Goal: Task Accomplishment & Management: Manage account settings

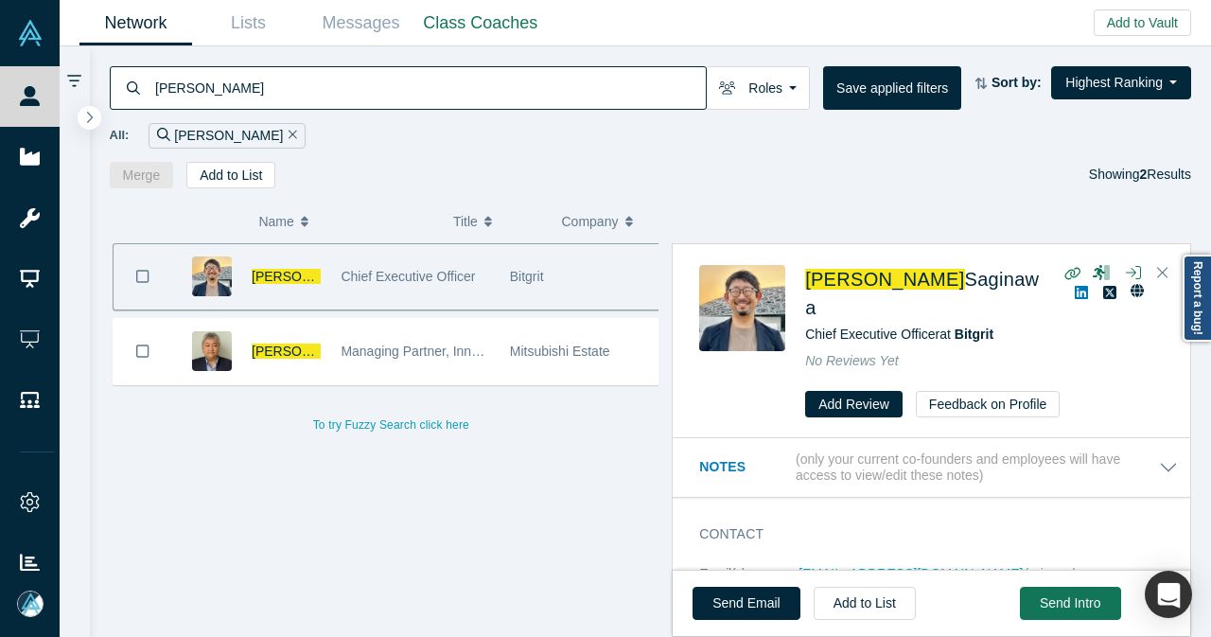
drag, startPoint x: 159, startPoint y: 95, endPoint x: 132, endPoint y: 97, distance: 26.6
click at [132, 97] on div "[PERSON_NAME]" at bounding box center [408, 88] width 597 height 44
paste input "Byunggab Ryu"
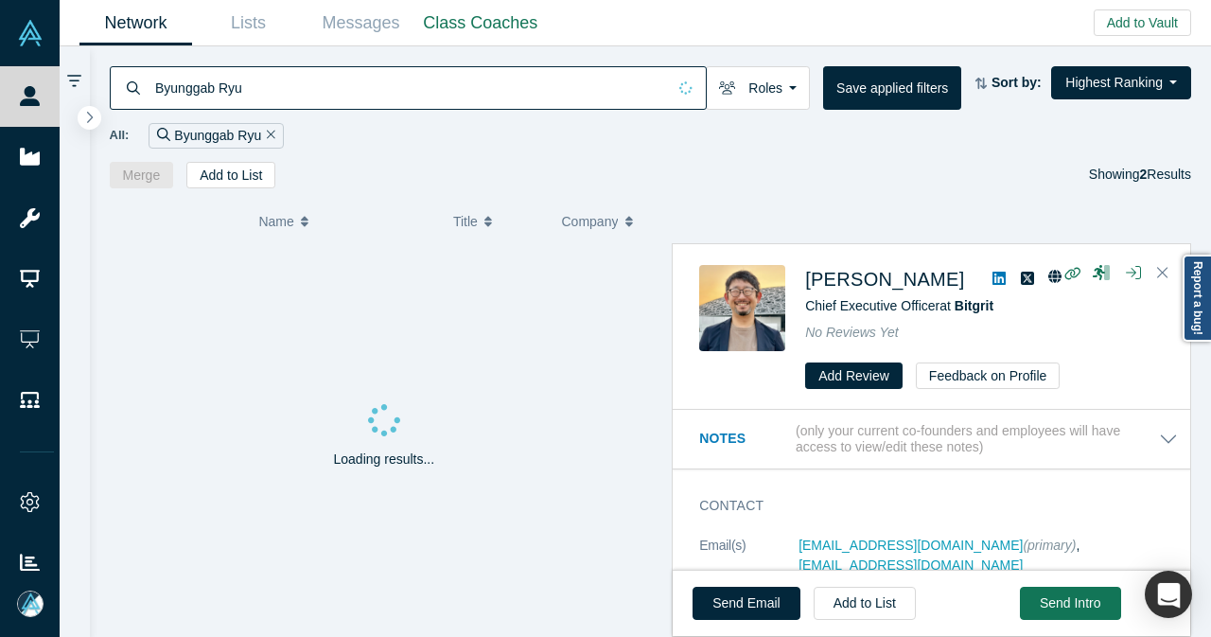
type input "Byunggab Ryu"
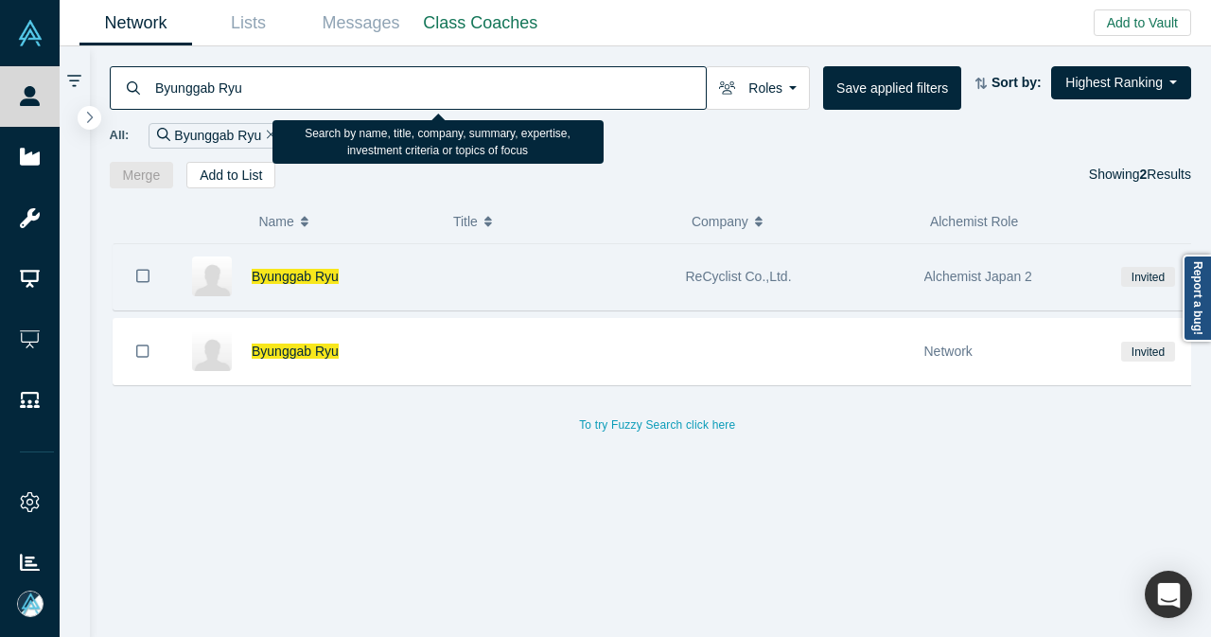
click at [465, 292] on div at bounding box center [556, 276] width 238 height 65
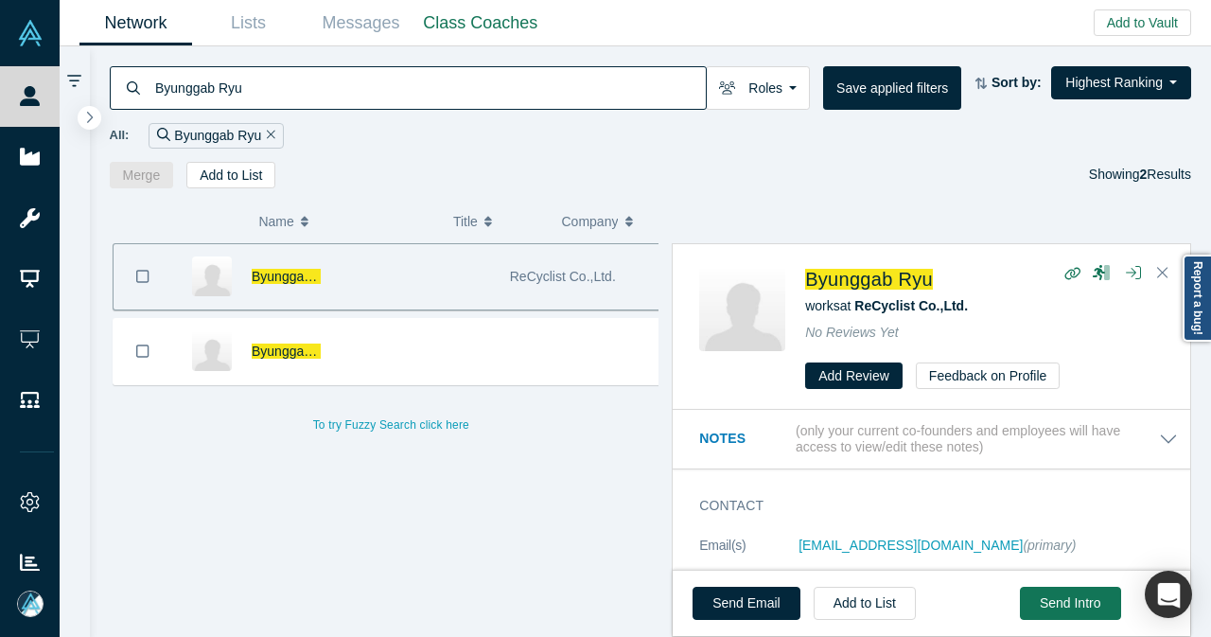
drag, startPoint x: 324, startPoint y: 100, endPoint x: 109, endPoint y: 107, distance: 214.8
click at [110, 107] on div "Byunggab Ryu" at bounding box center [408, 88] width 597 height 44
click at [700, 146] on div "All: Byunggab Ryu" at bounding box center [651, 136] width 1082 height 26
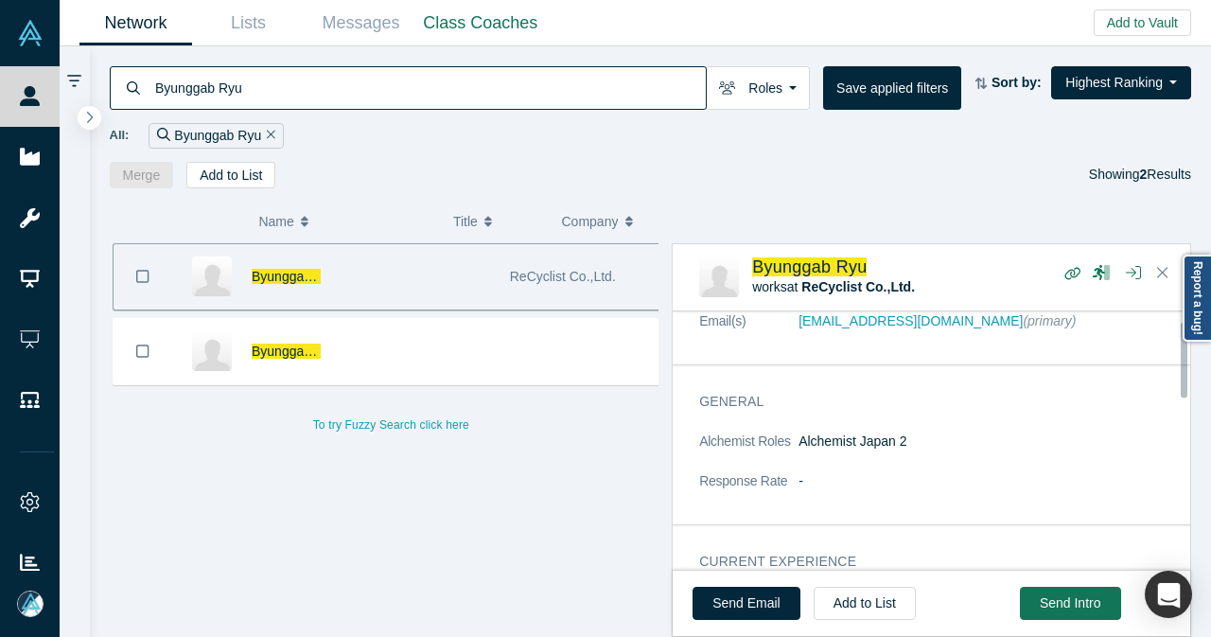
scroll to position [189, 0]
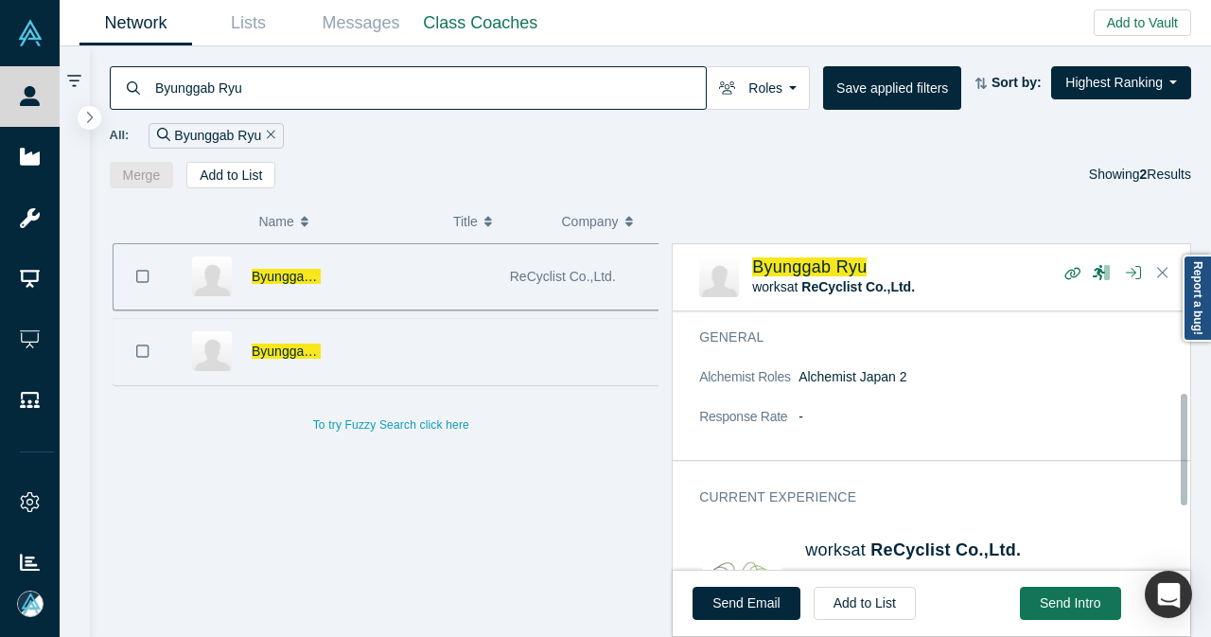
click at [407, 352] on div at bounding box center [415, 351] width 168 height 65
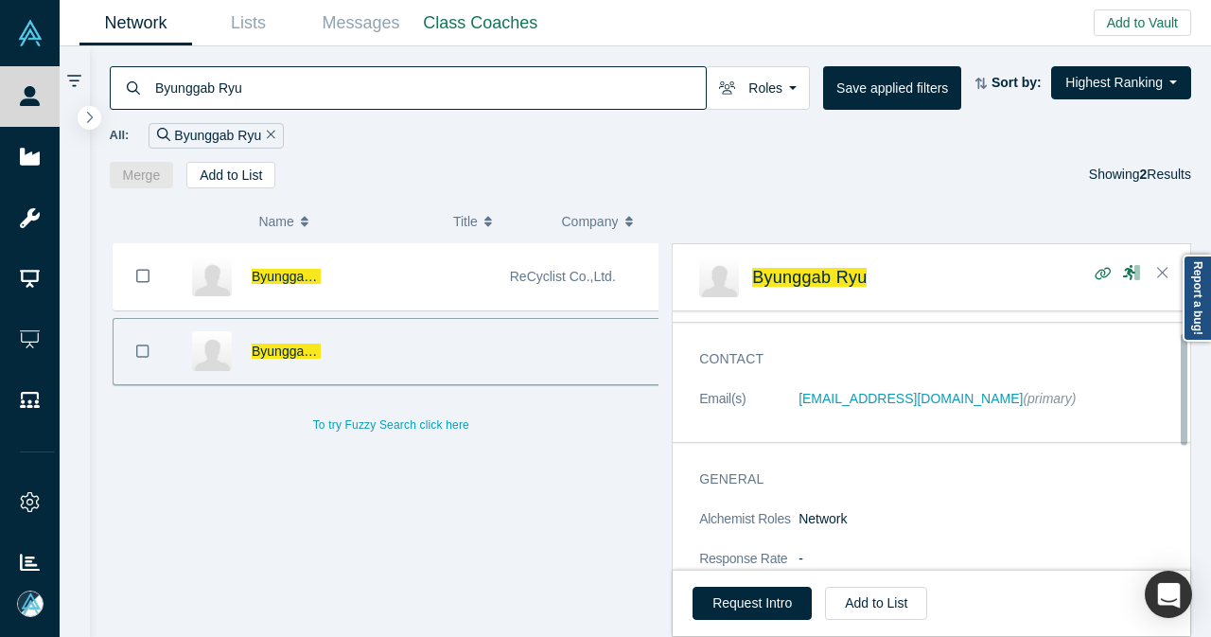
scroll to position [0, 0]
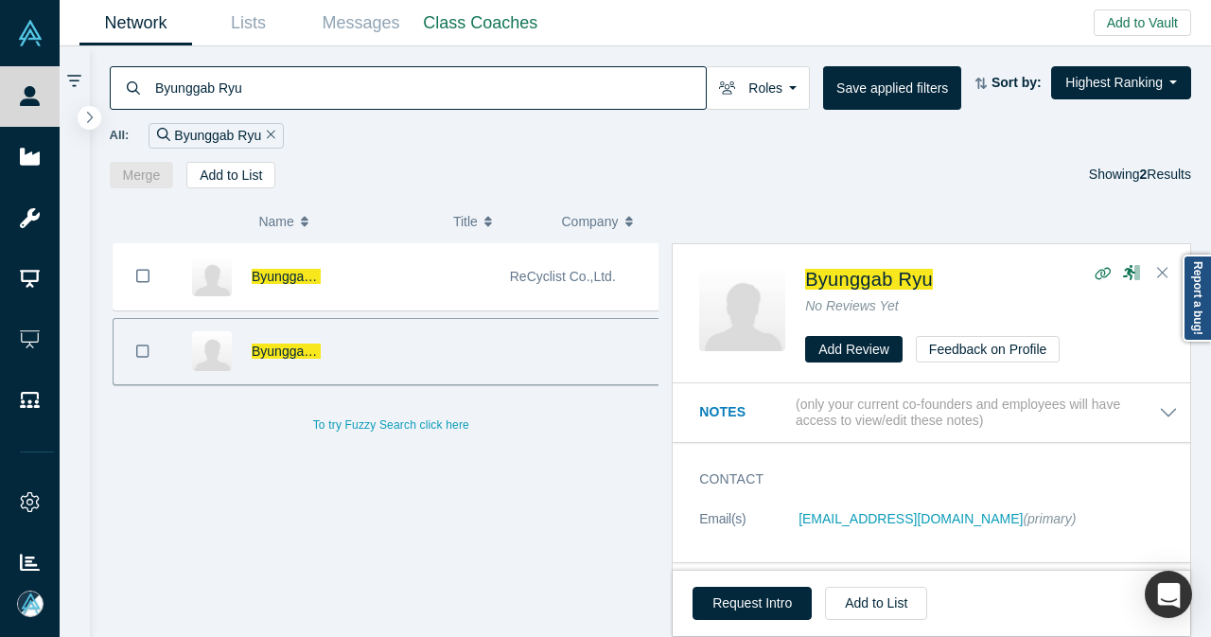
click at [136, 345] on icon "Bookmark" at bounding box center [142, 350] width 13 height 13
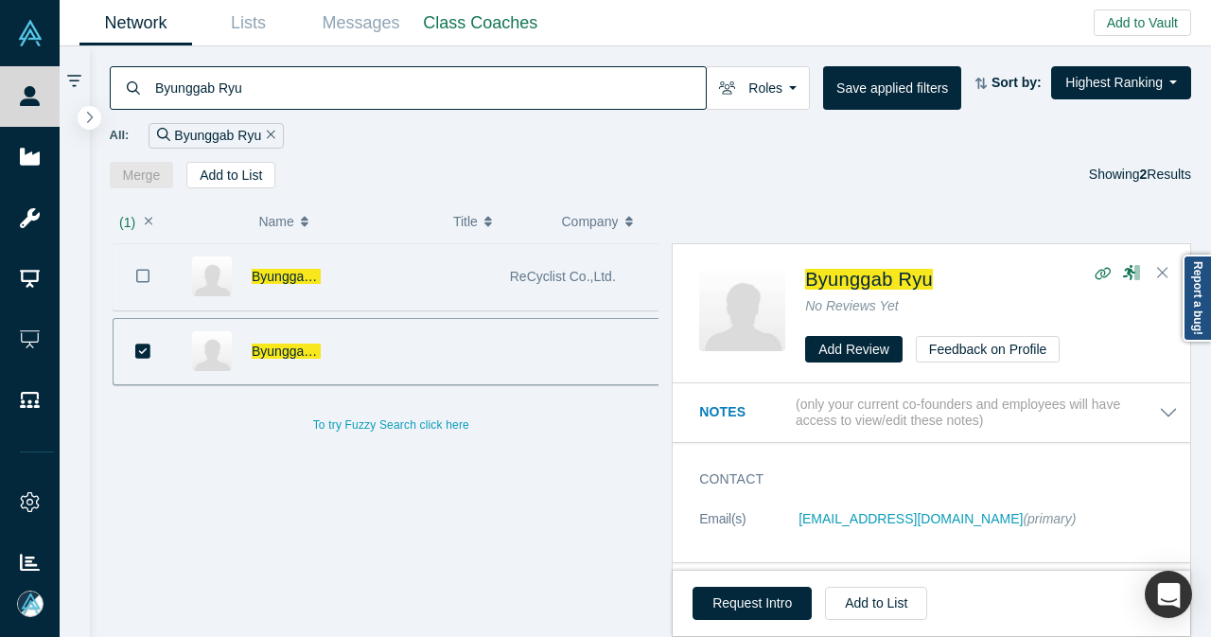
click at [140, 275] on icon "Bookmark" at bounding box center [142, 276] width 13 height 18
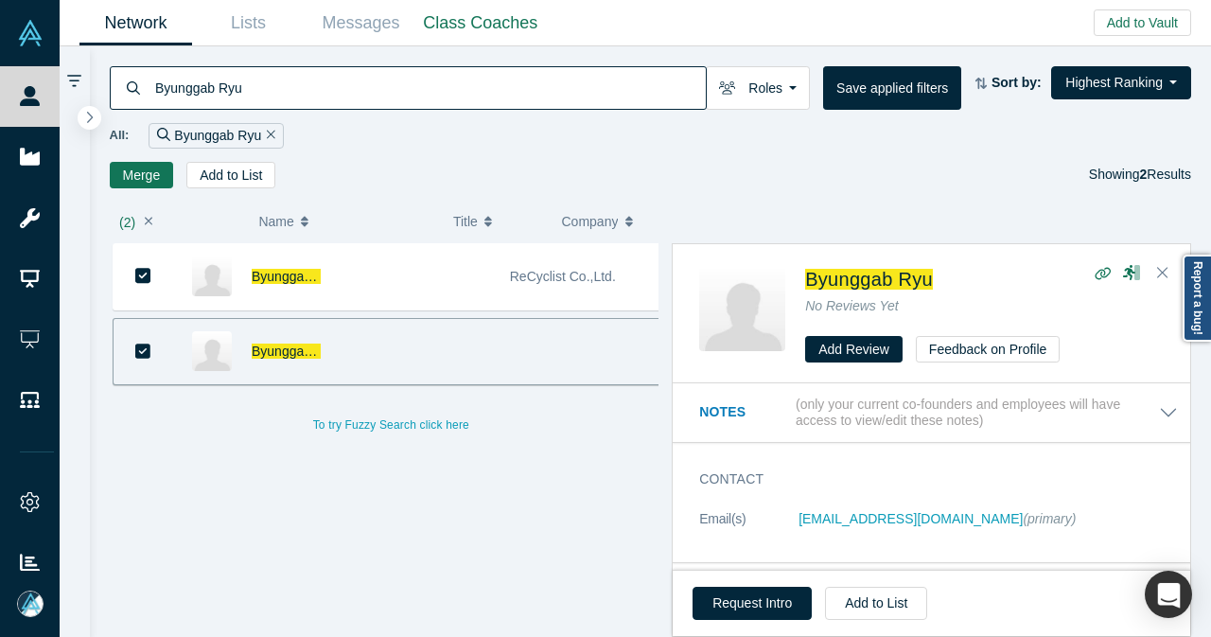
click at [155, 175] on button "Merge" at bounding box center [142, 175] width 64 height 26
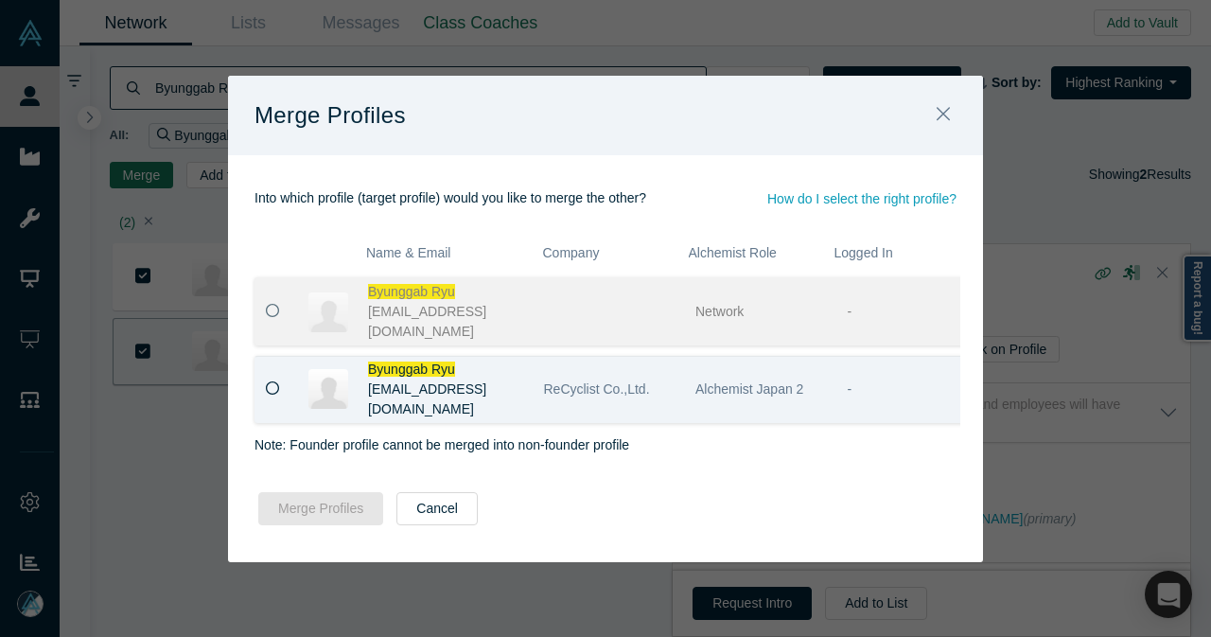
click at [267, 391] on icon at bounding box center [273, 388] width 14 height 14
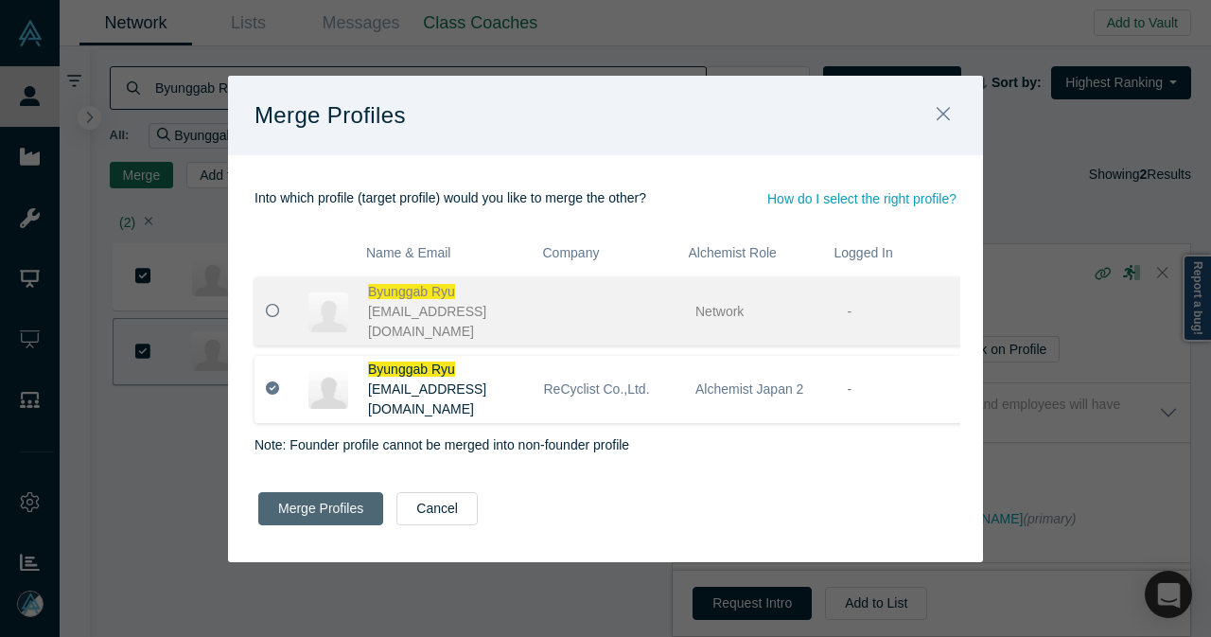
click at [329, 517] on button "Merge Profiles" at bounding box center [320, 508] width 125 height 33
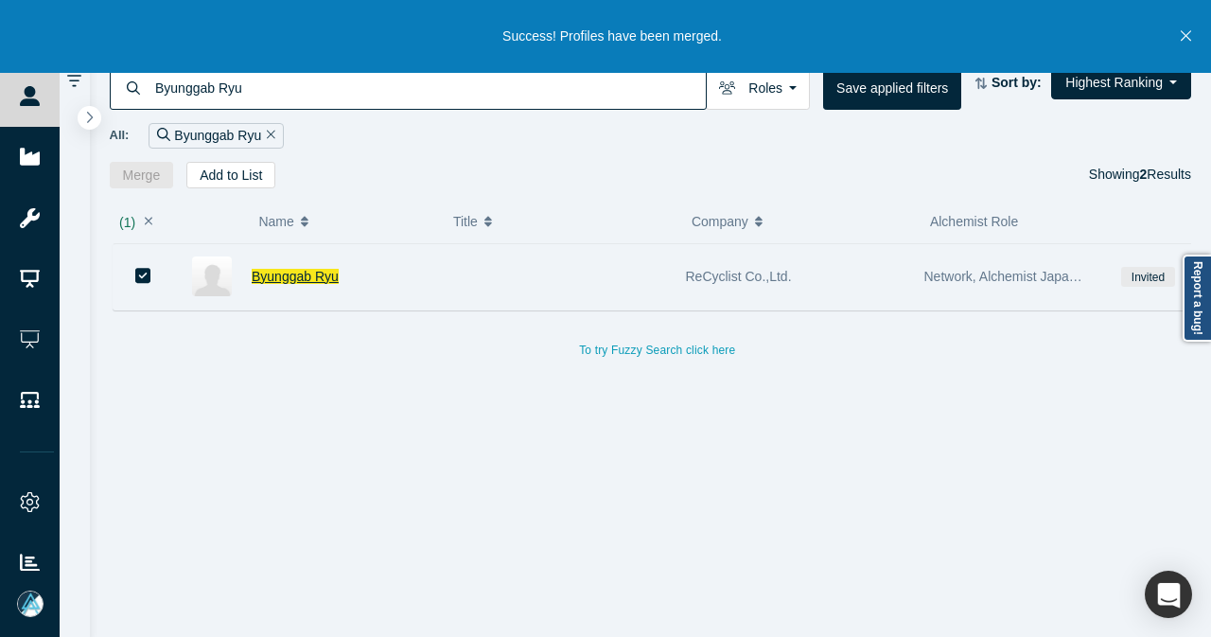
click at [306, 269] on span "Byunggab Ryu" at bounding box center [295, 276] width 87 height 15
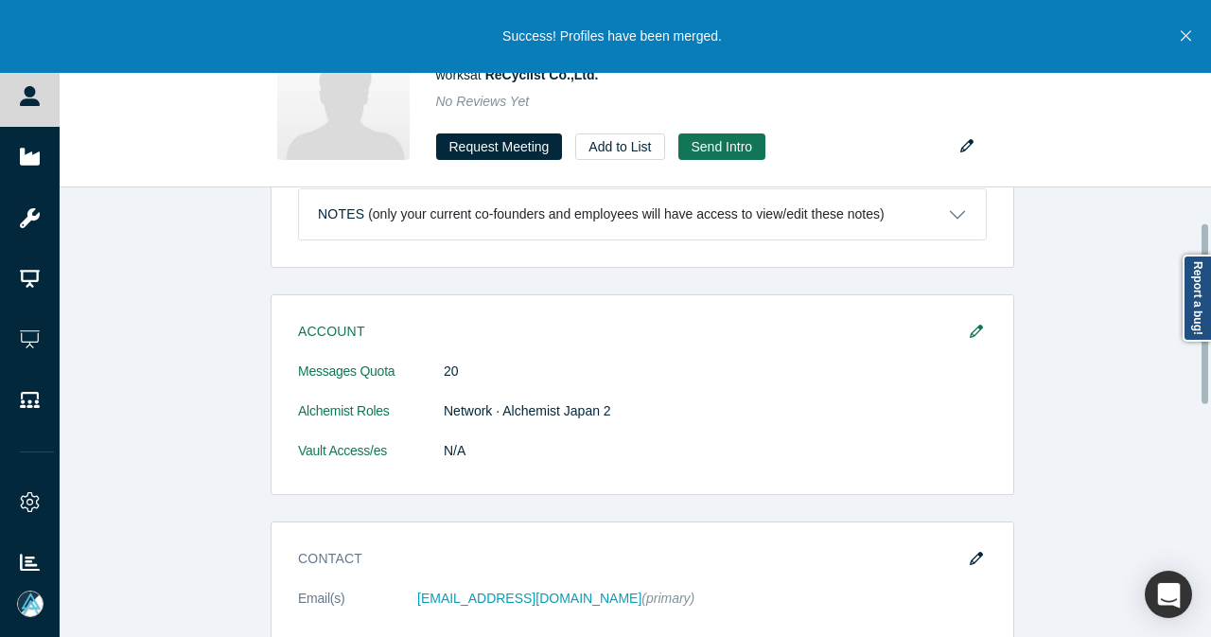
scroll to position [95, 0]
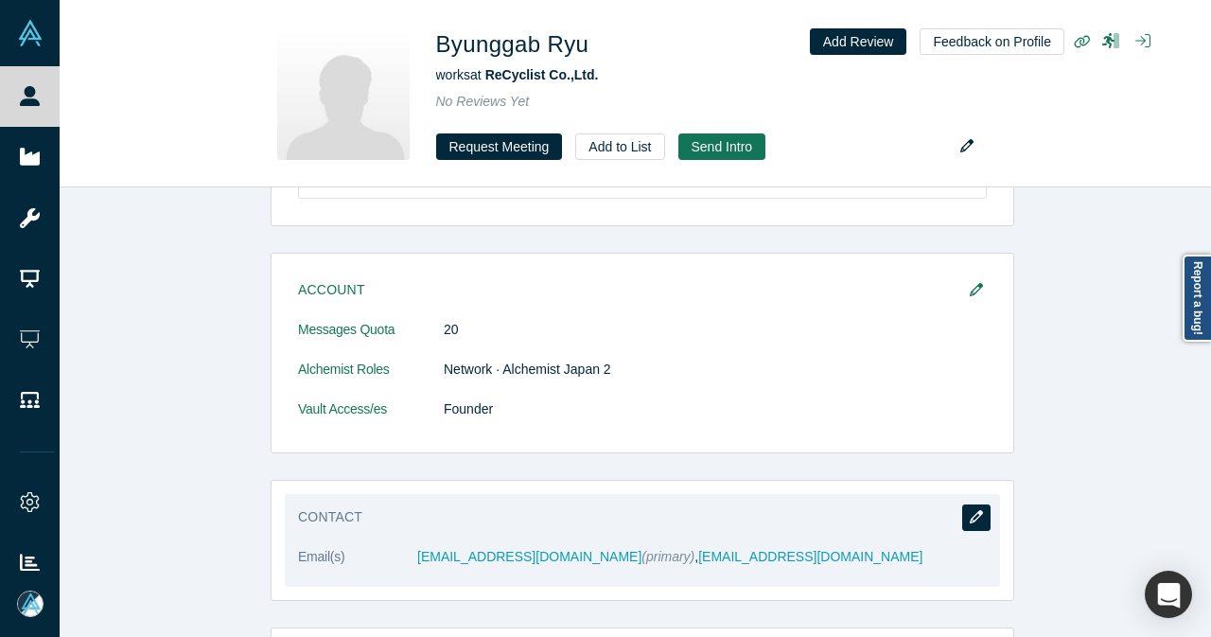
click at [977, 508] on button "button" at bounding box center [976, 517] width 28 height 26
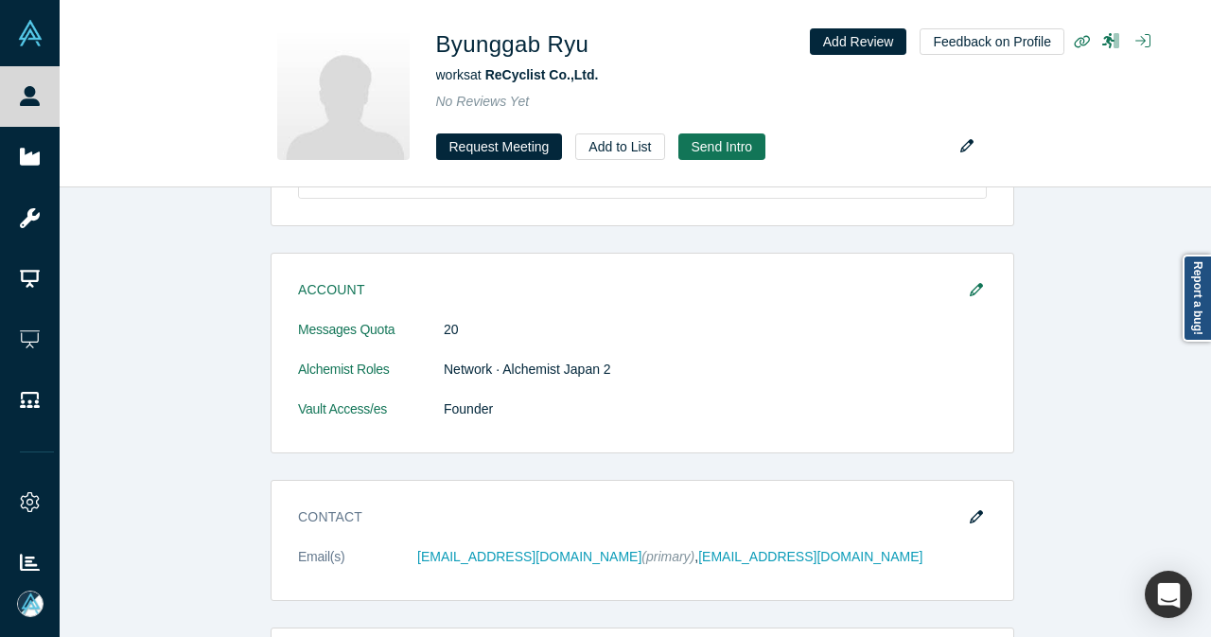
scroll to position [0, 0]
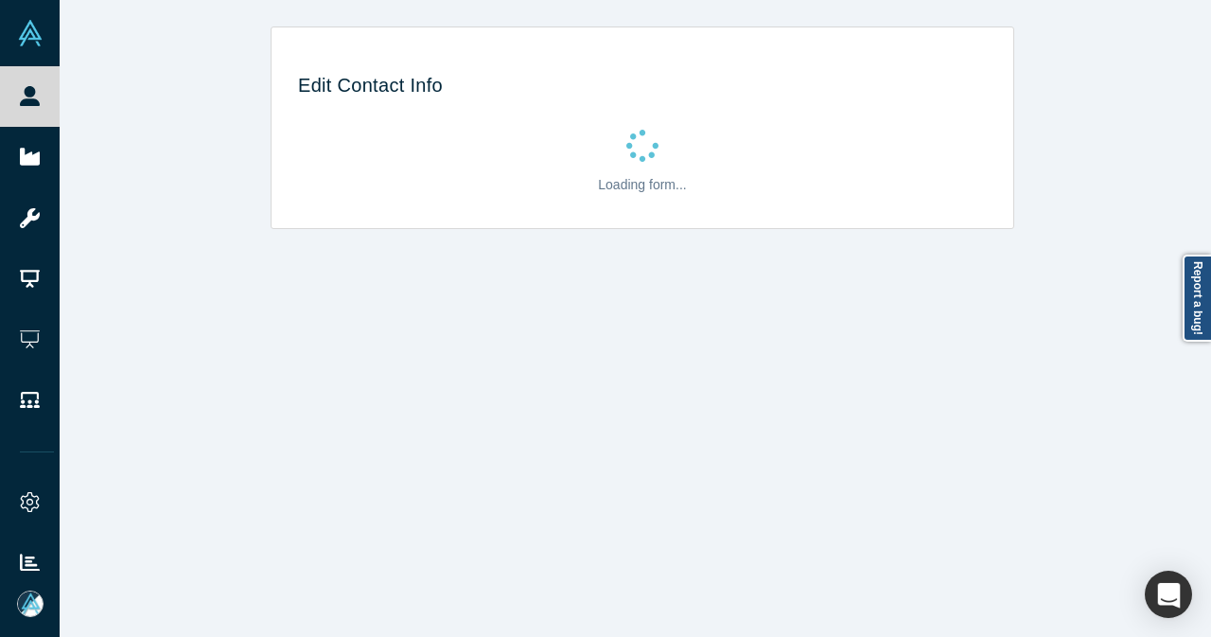
select select "US"
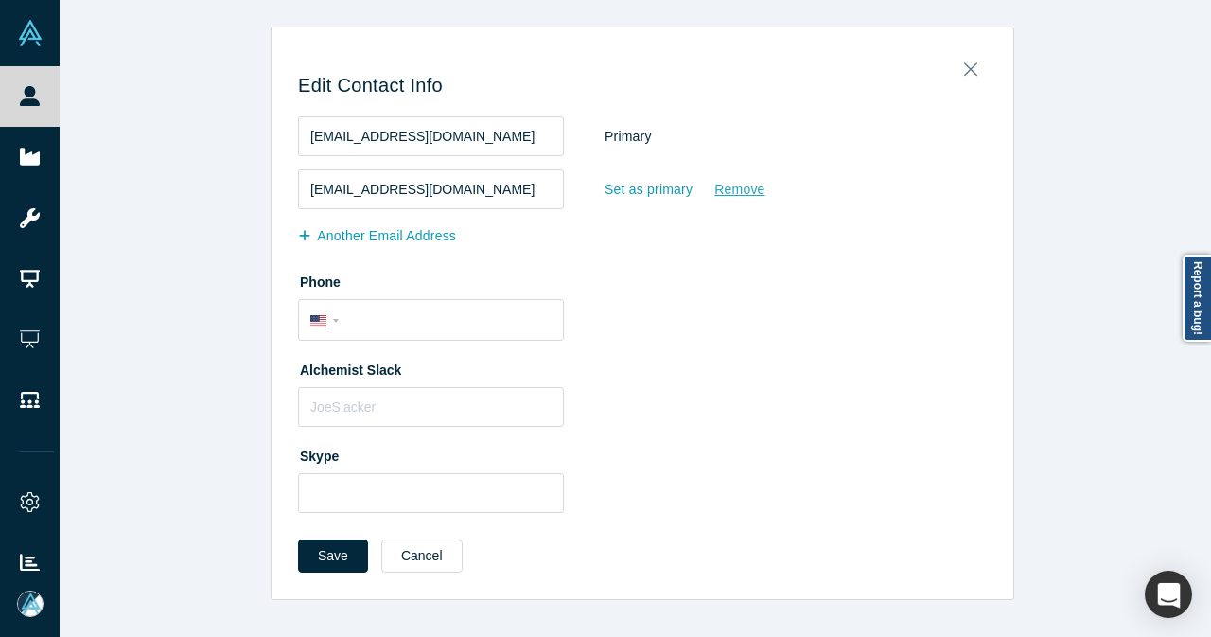
click at [717, 189] on div "Remove" at bounding box center [739, 189] width 52 height 33
click at [0, 0] on input "Remove" at bounding box center [0, 0] width 0 height 0
click at [345, 564] on button "Save" at bounding box center [333, 555] width 70 height 33
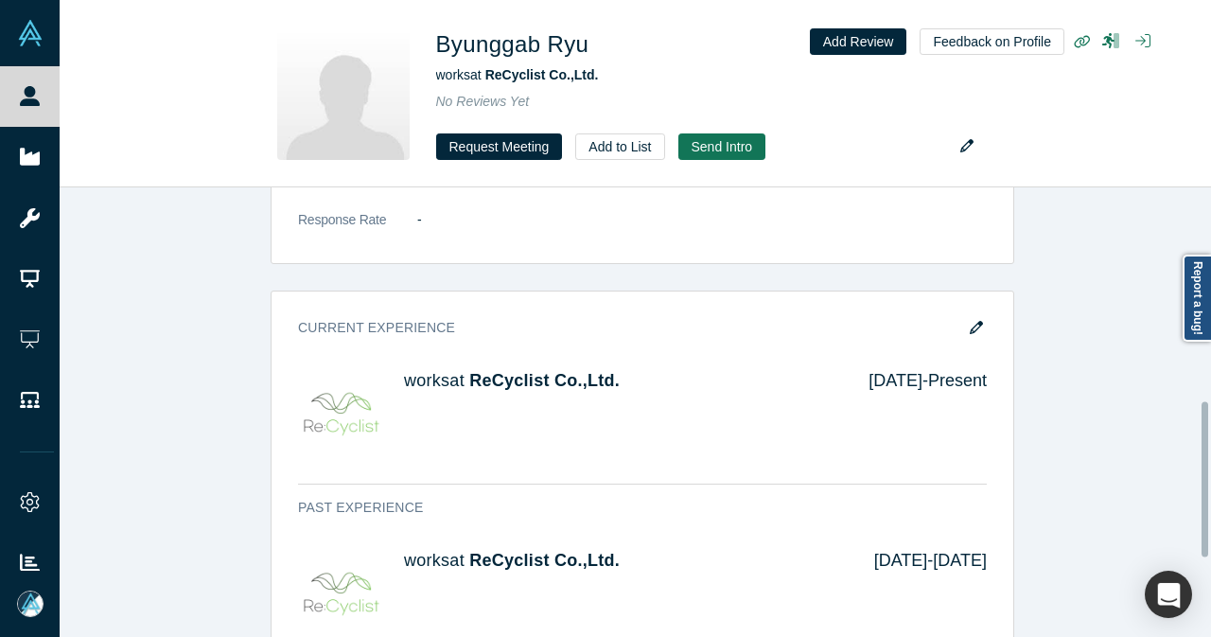
scroll to position [662, 0]
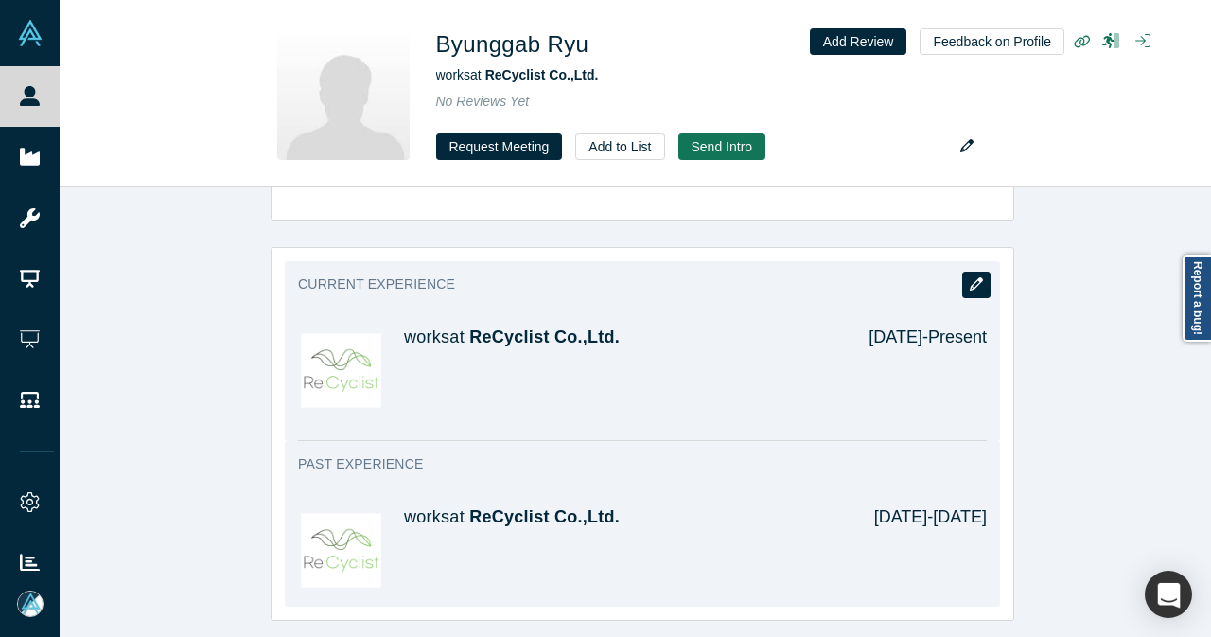
click at [971, 288] on button "button" at bounding box center [976, 284] width 28 height 26
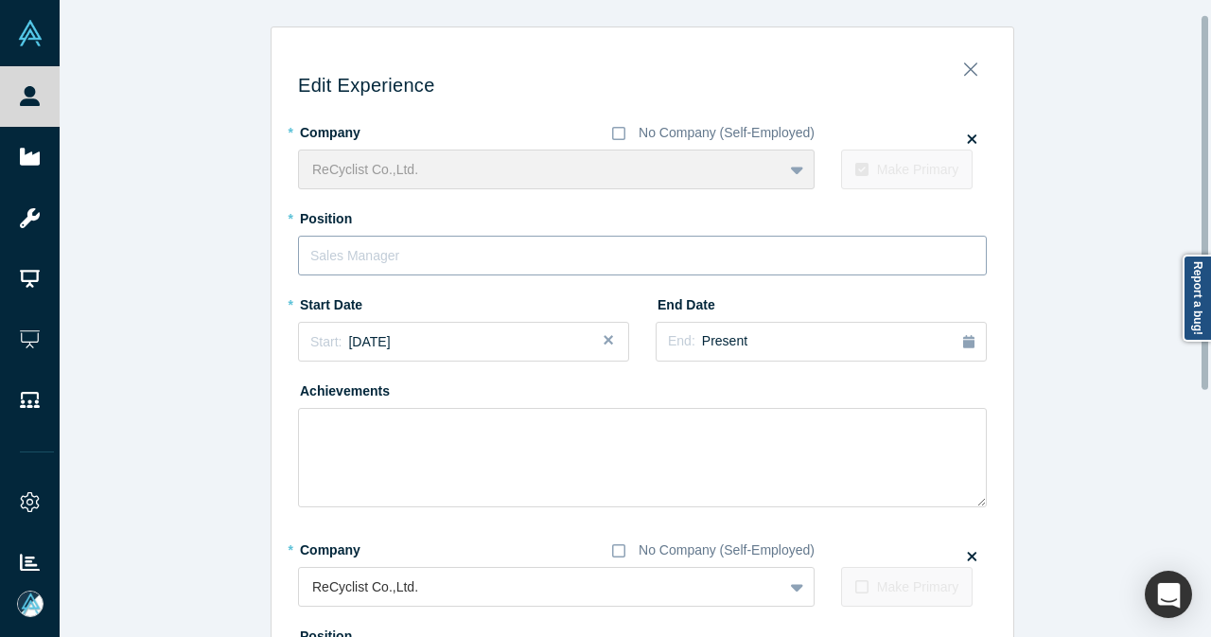
scroll to position [189, 0]
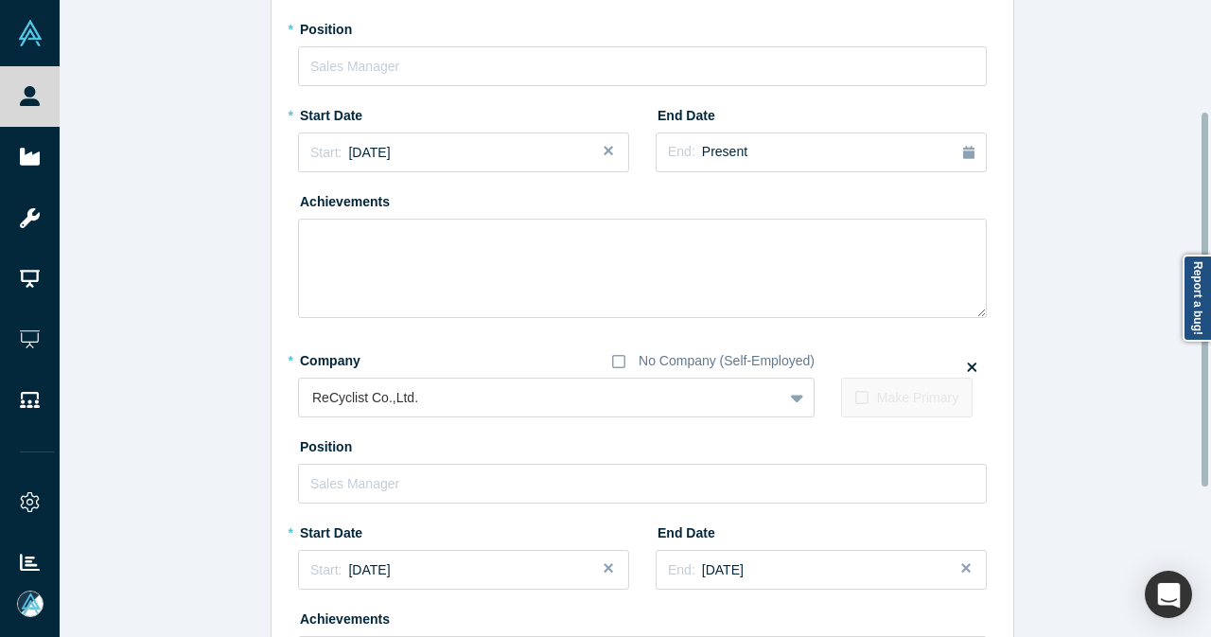
click at [967, 364] on icon at bounding box center [971, 366] width 9 height 14
click at [0, 0] on input "checkbox" at bounding box center [0, 0] width 0 height 0
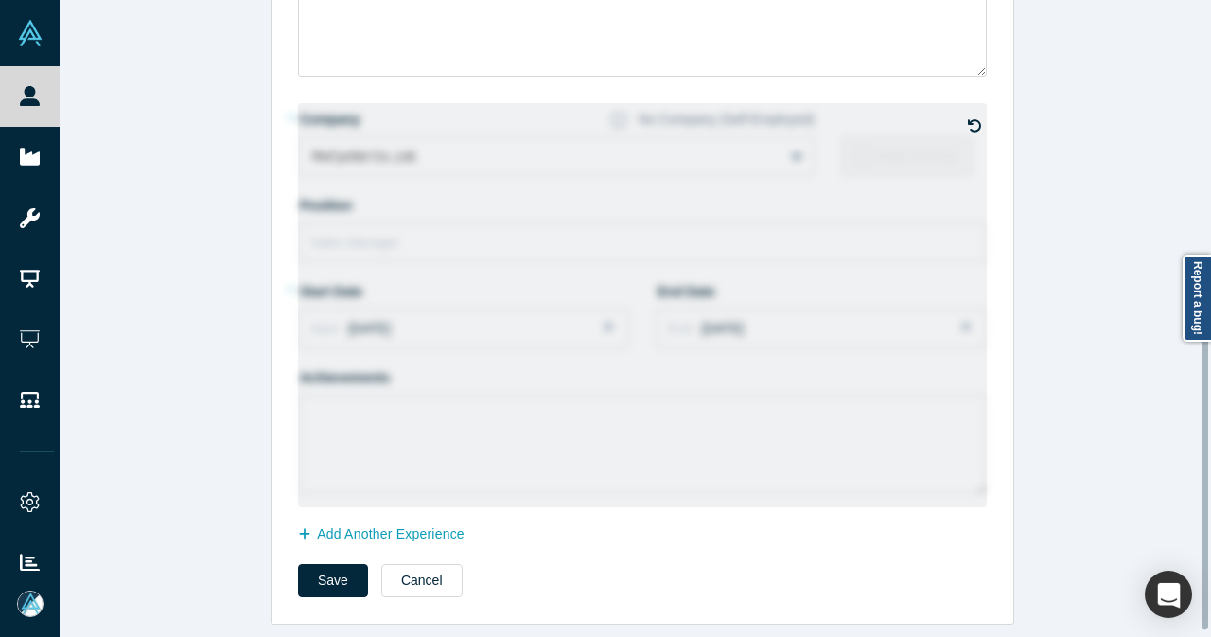
scroll to position [443, 0]
click at [335, 576] on button "Save" at bounding box center [333, 580] width 70 height 33
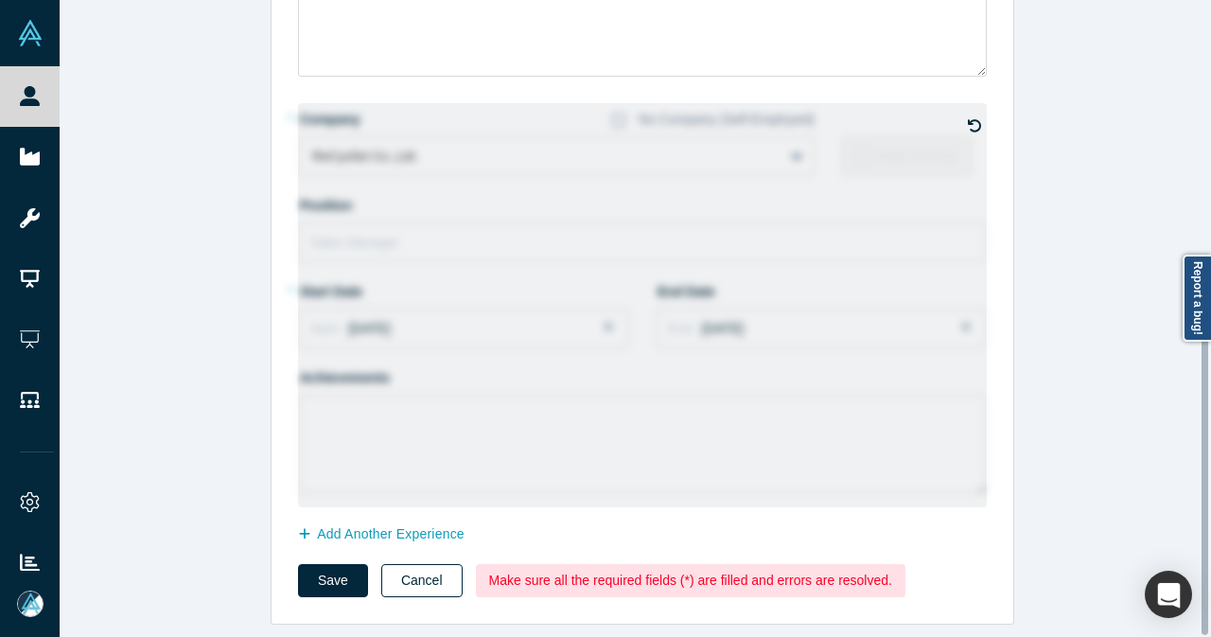
click at [439, 569] on button "Cancel" at bounding box center [421, 580] width 81 height 33
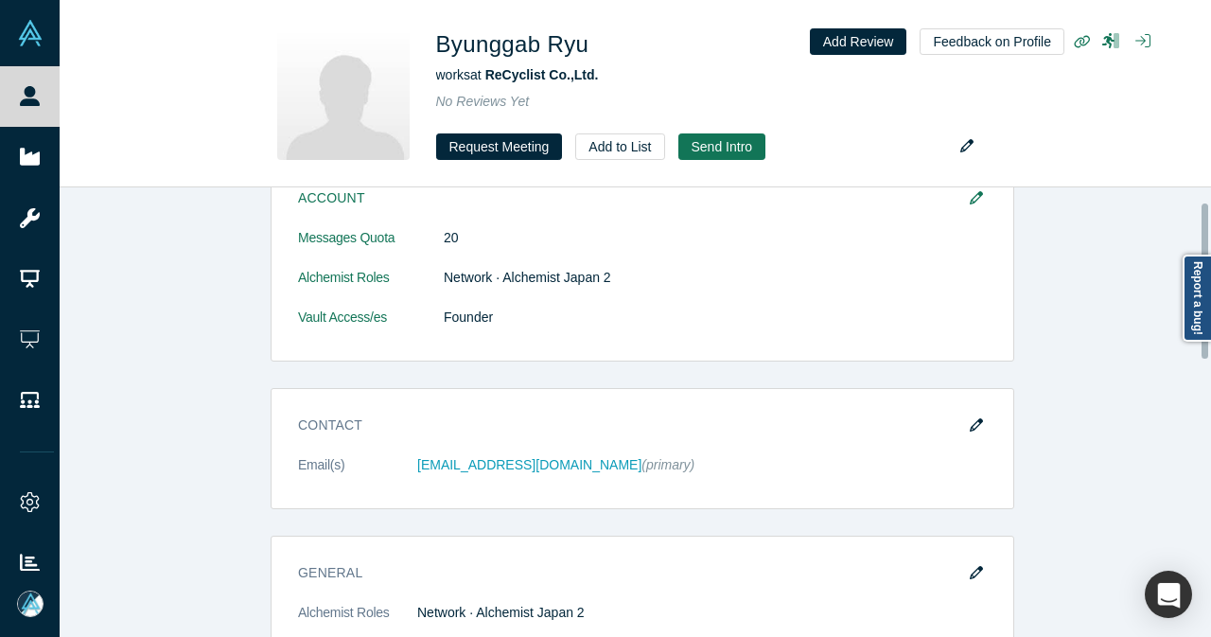
scroll to position [0, 0]
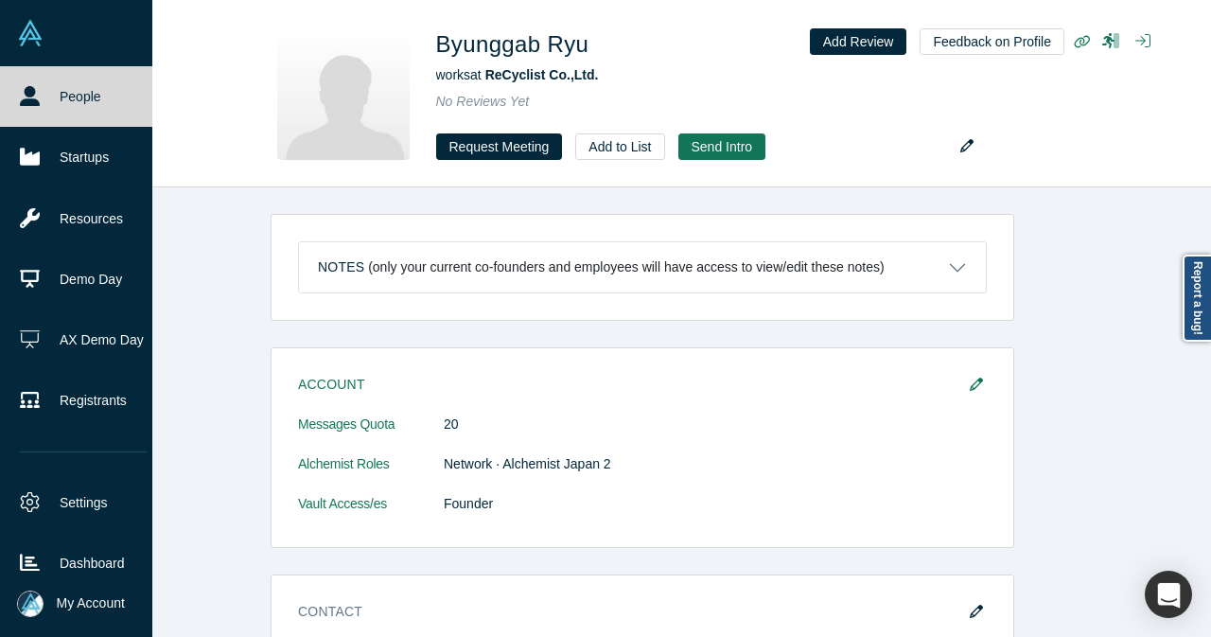
click at [44, 79] on link "People" at bounding box center [83, 96] width 166 height 61
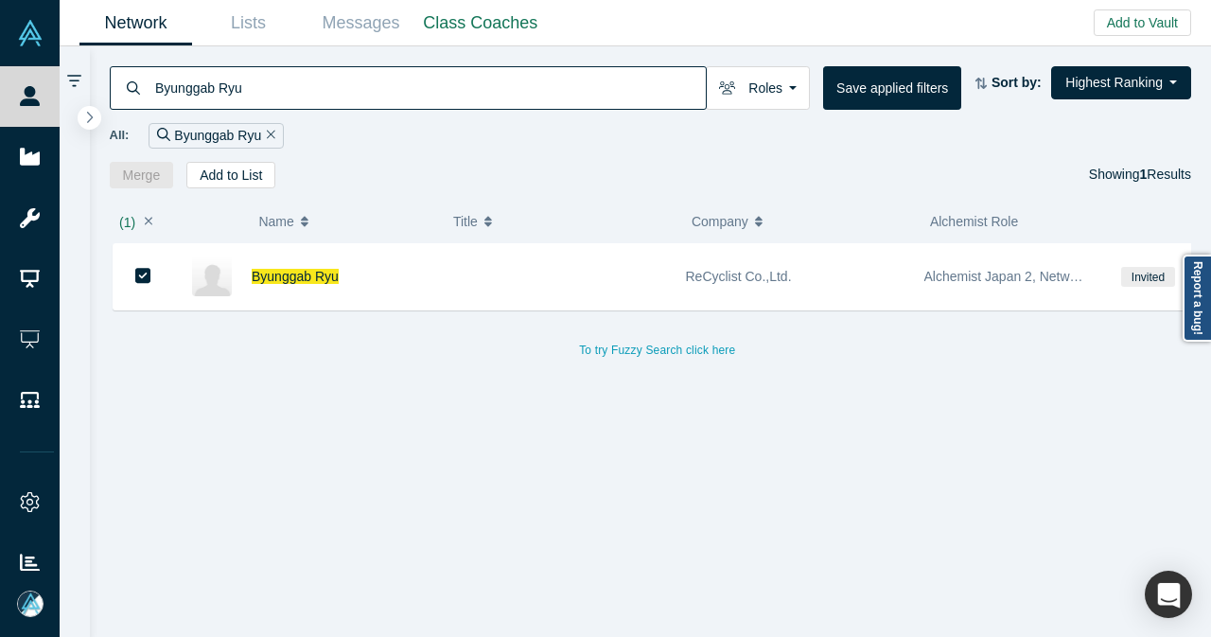
click at [268, 142] on button "Remove Filter" at bounding box center [268, 136] width 14 height 22
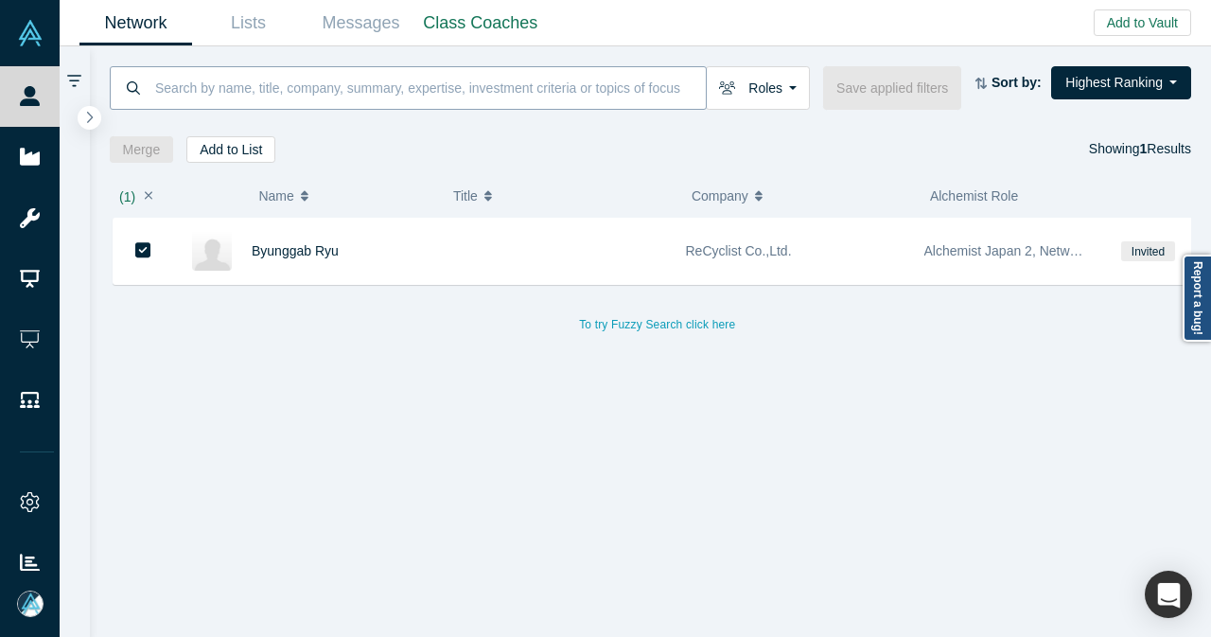
click at [269, 96] on input at bounding box center [429, 87] width 552 height 44
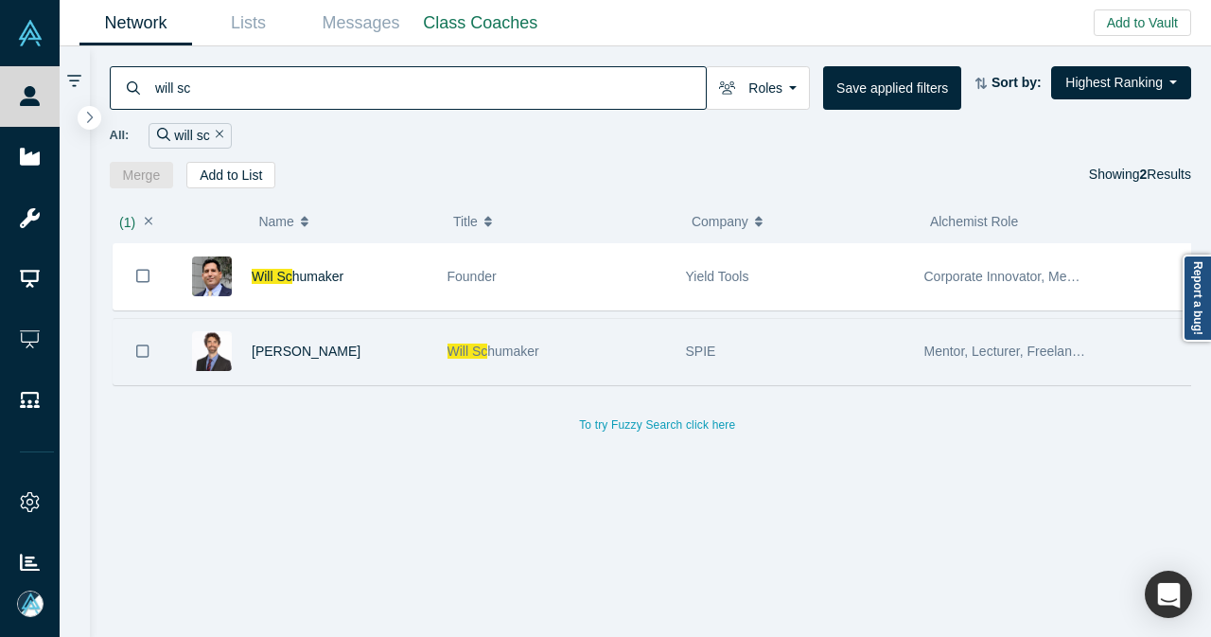
type input "will sc"
click at [392, 344] on div "[PERSON_NAME]" at bounding box center [340, 351] width 176 height 65
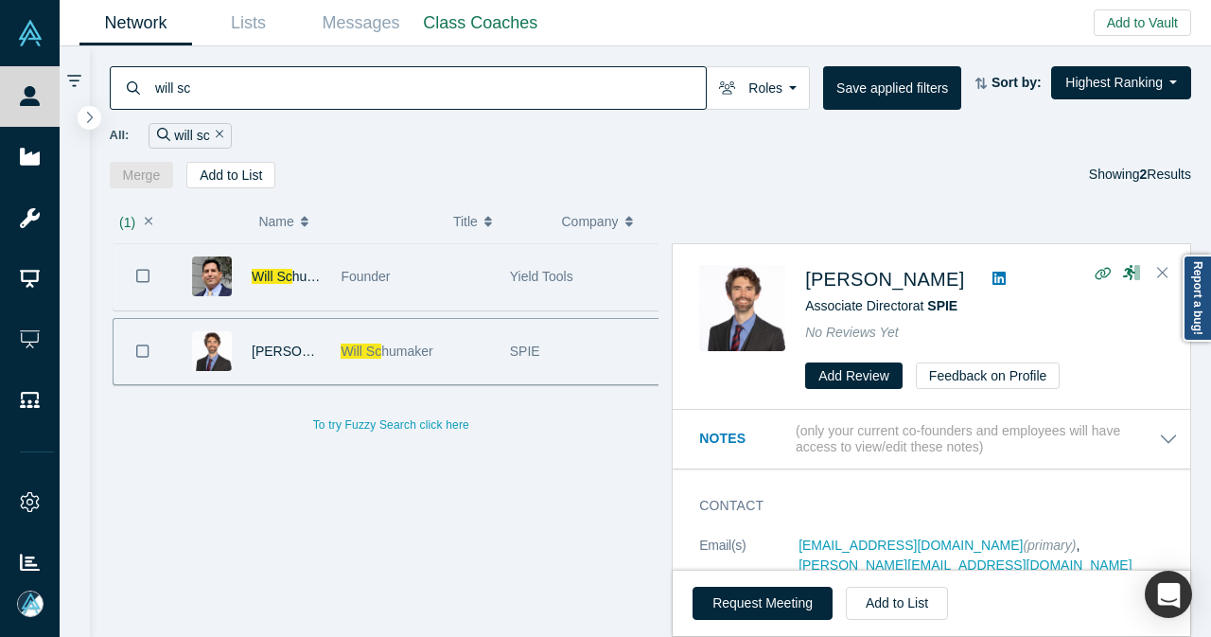
click at [412, 265] on div "Founder" at bounding box center [415, 276] width 149 height 65
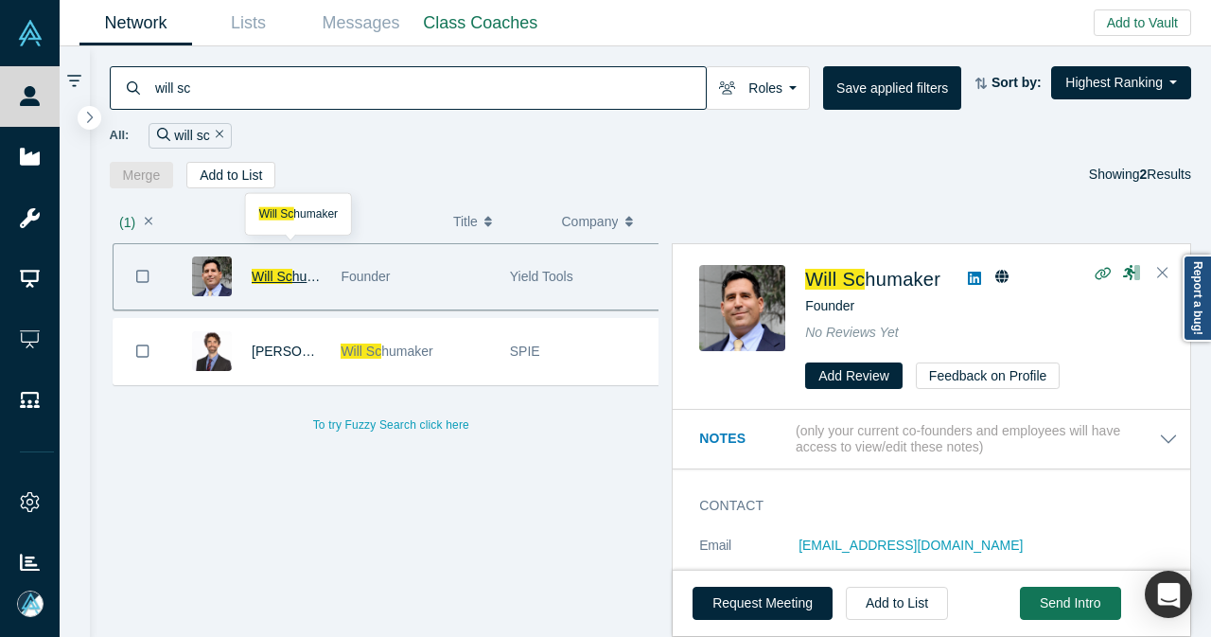
click at [301, 273] on span "humaker" at bounding box center [317, 276] width 51 height 15
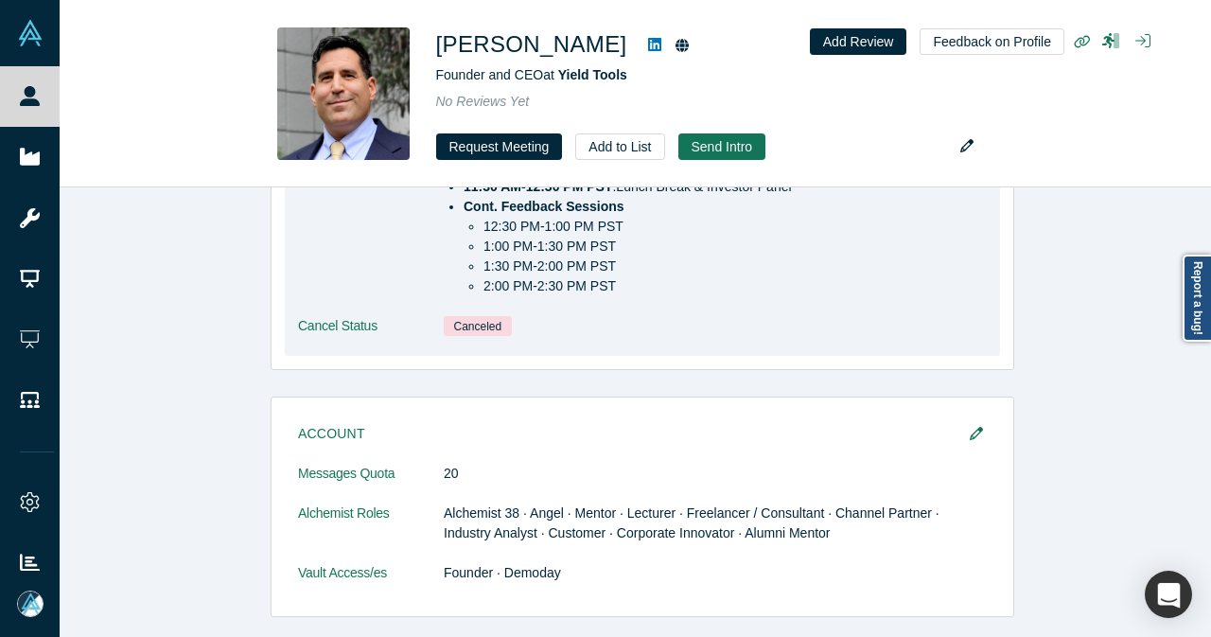
scroll to position [946, 0]
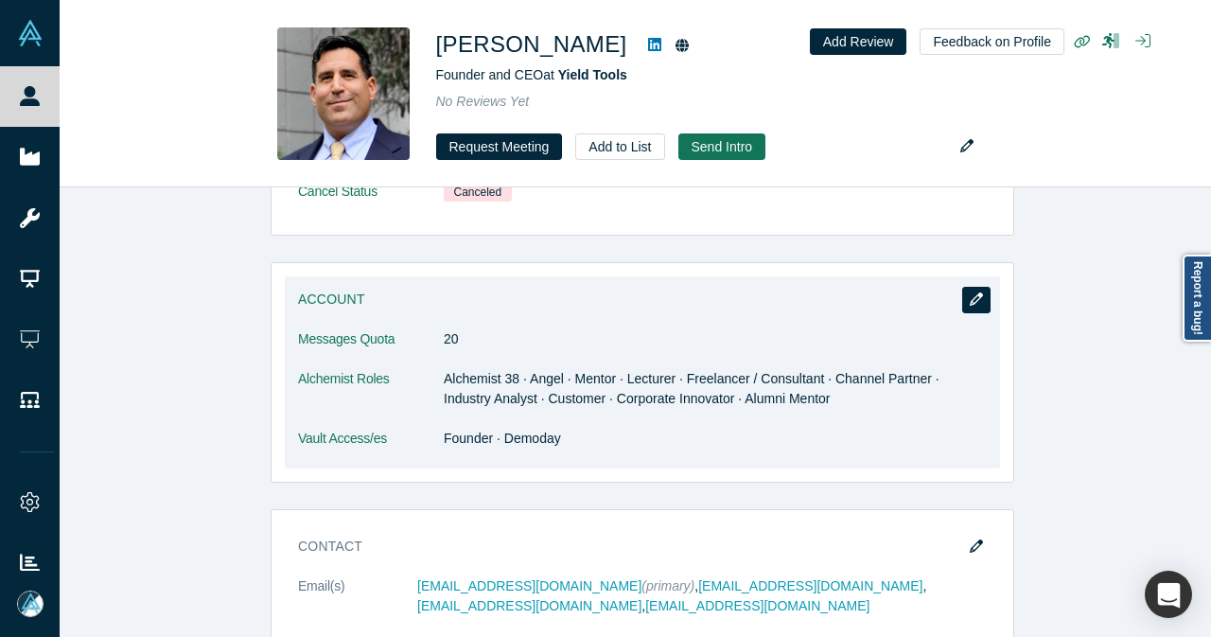
click at [967, 308] on button "button" at bounding box center [976, 300] width 28 height 26
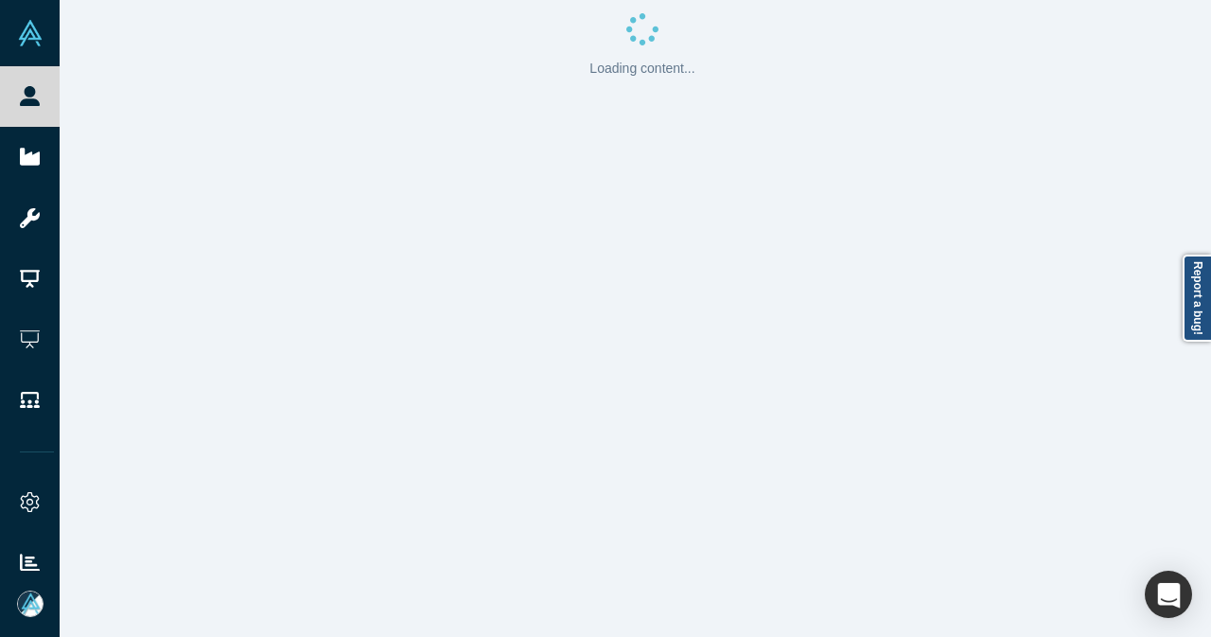
scroll to position [0, 0]
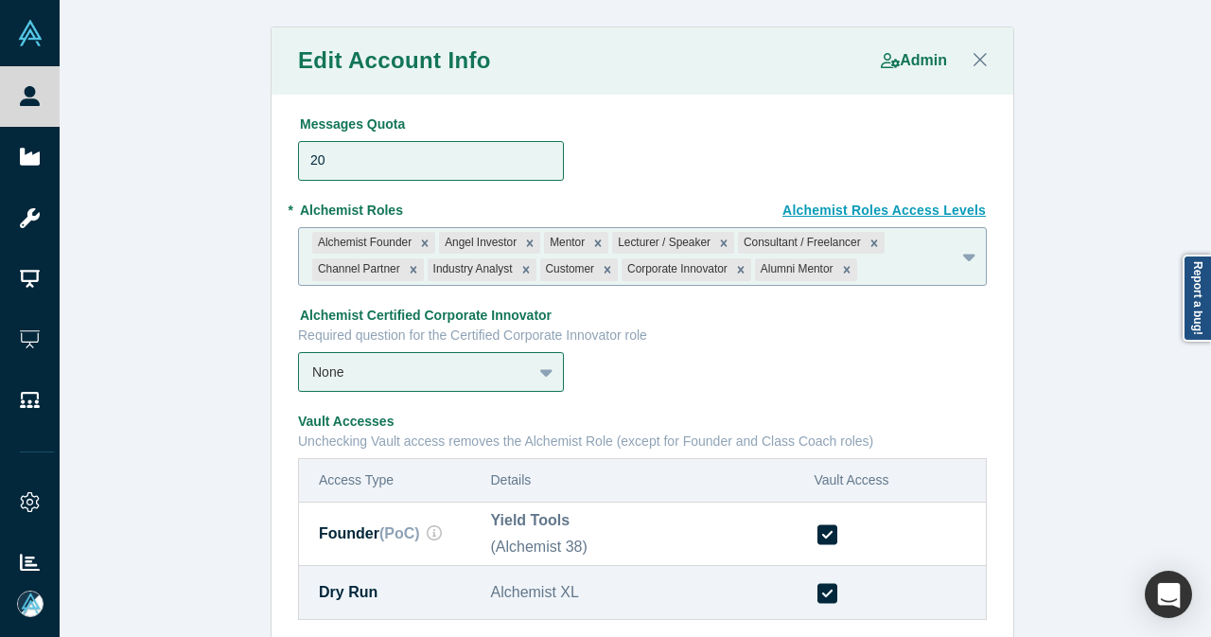
click at [873, 268] on div at bounding box center [901, 269] width 80 height 24
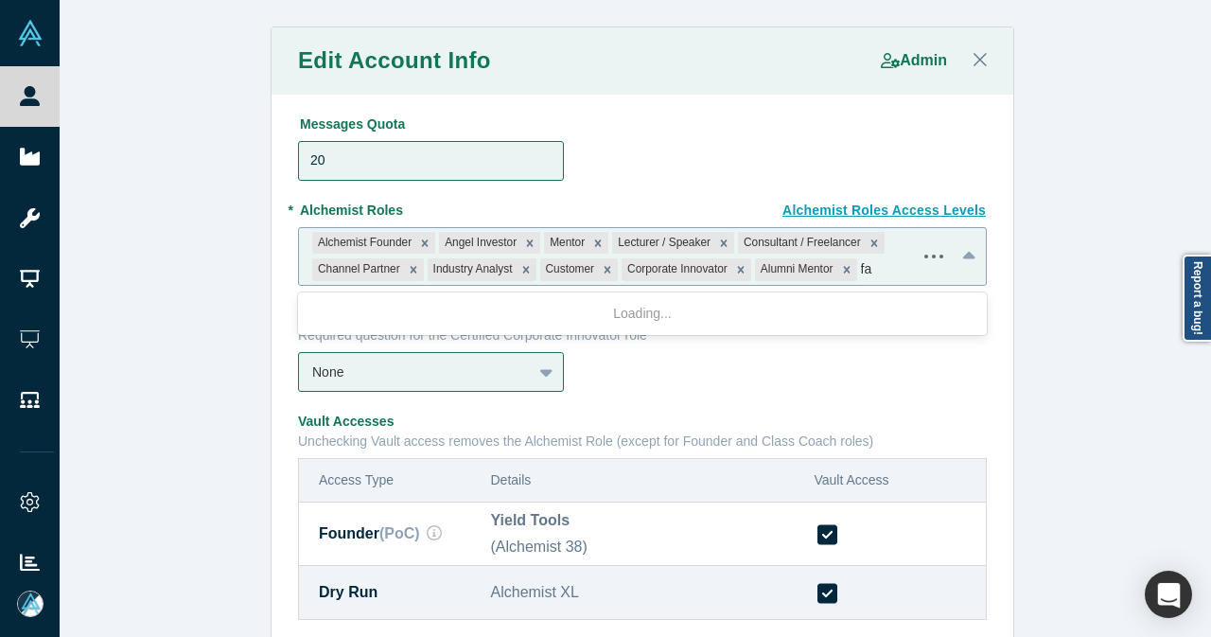
type input "fac"
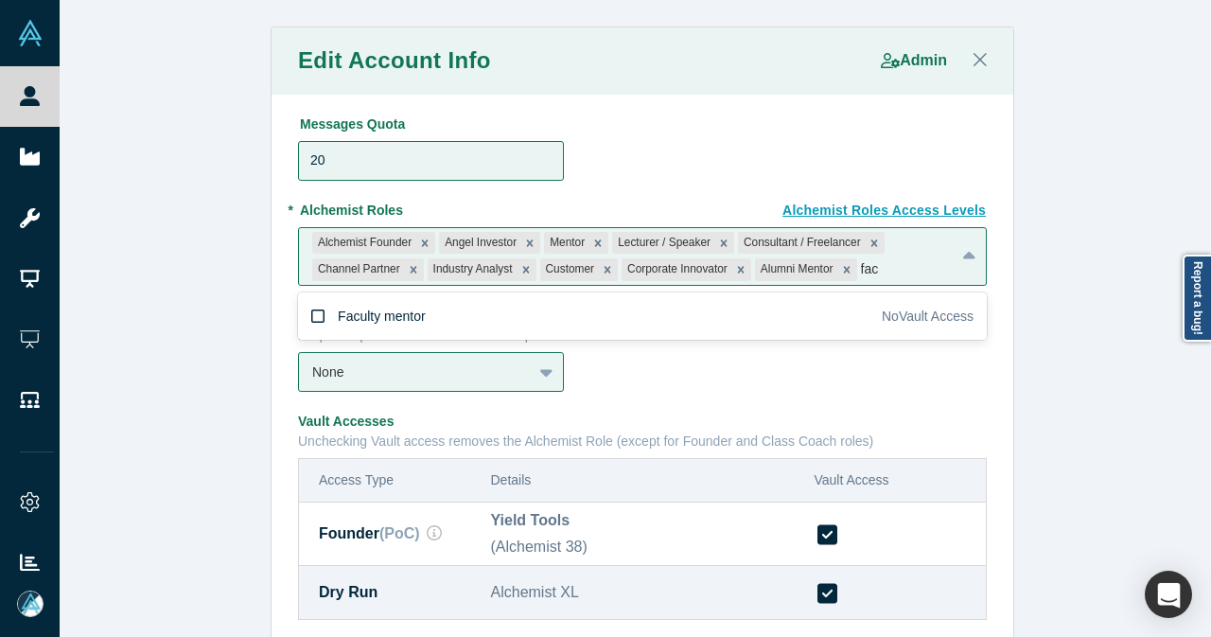
click at [370, 316] on div "Faculty mentor" at bounding box center [382, 316] width 88 height 20
click at [0, 0] on input "Faculty mentor" at bounding box center [0, 0] width 0 height 0
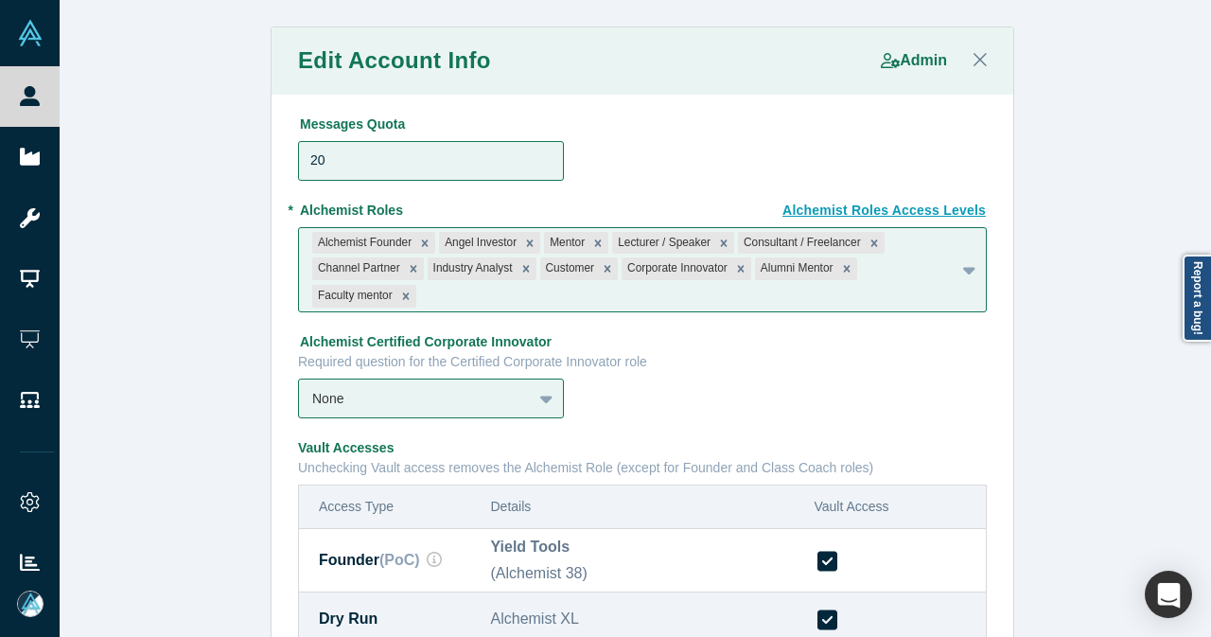
click at [216, 344] on div "Edit Account Info Admin Messages Quota 20 Alchemist Roles Access Levels * Alche…" at bounding box center [642, 435] width 1165 height 819
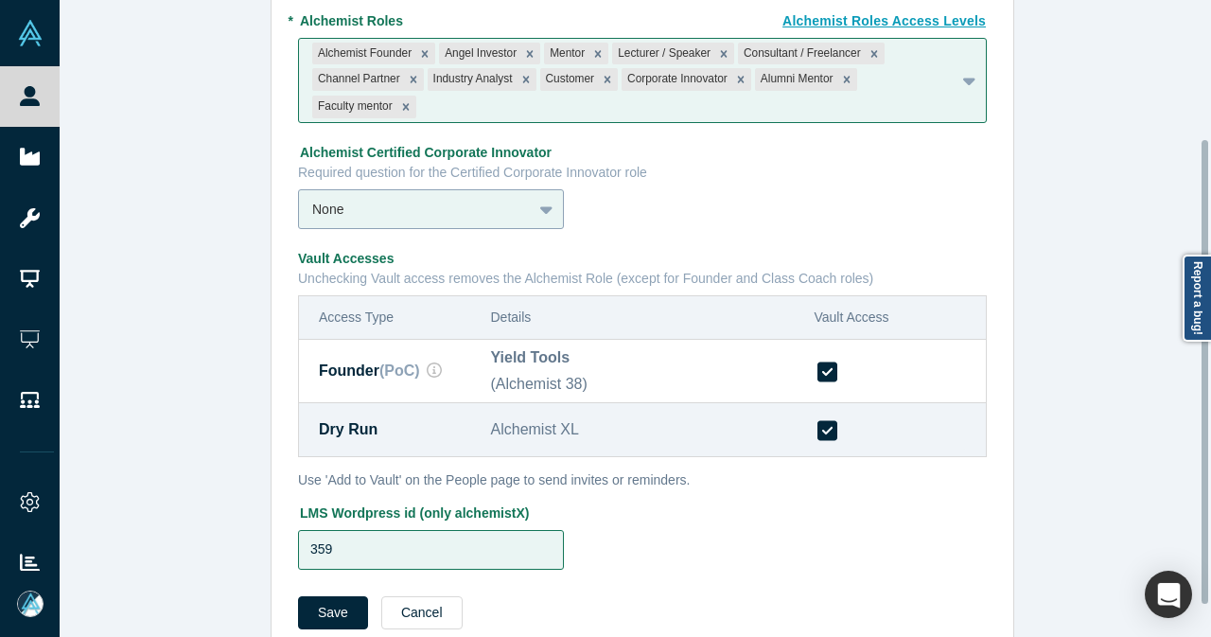
scroll to position [232, 0]
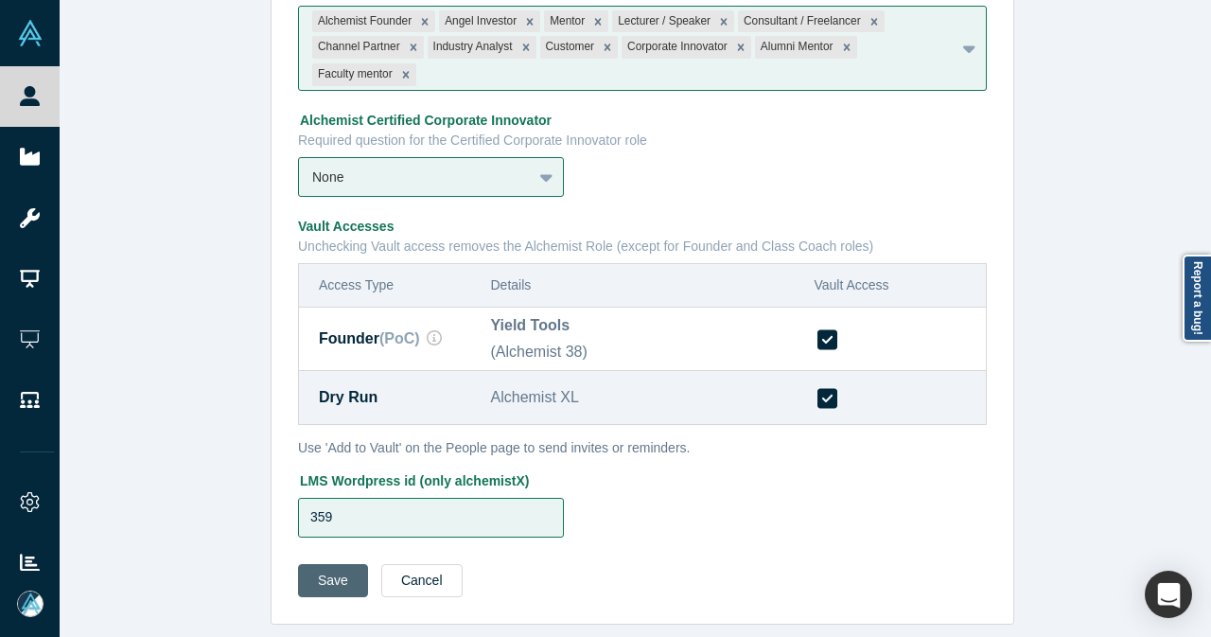
click at [327, 571] on button "Save" at bounding box center [333, 580] width 70 height 33
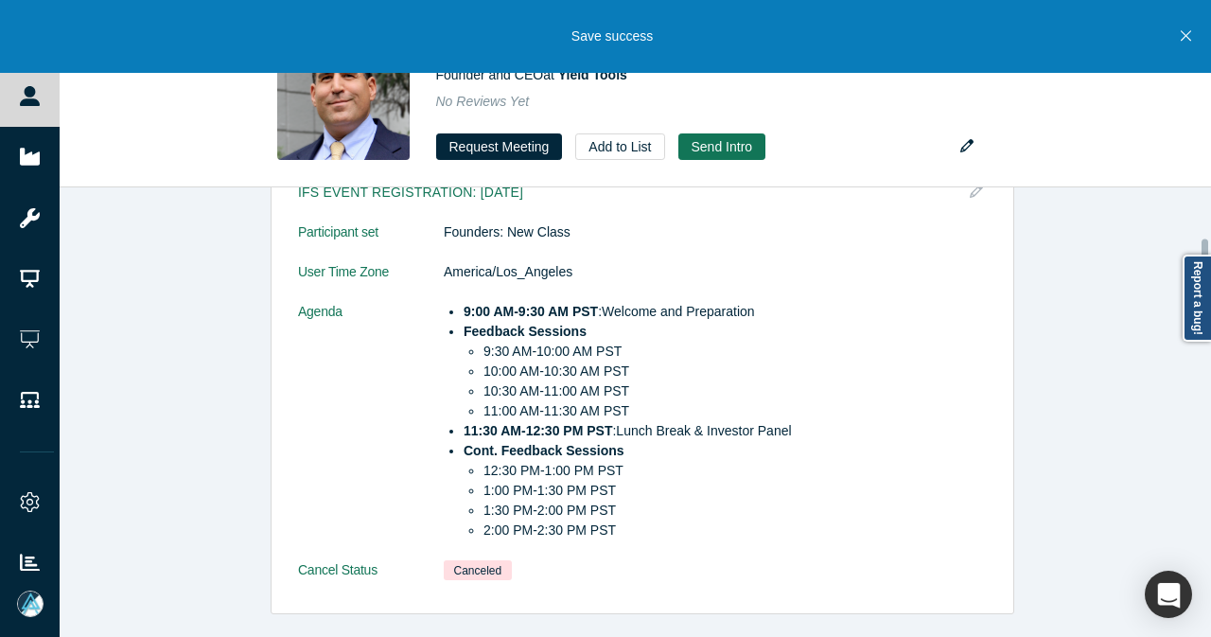
scroll to position [851, 0]
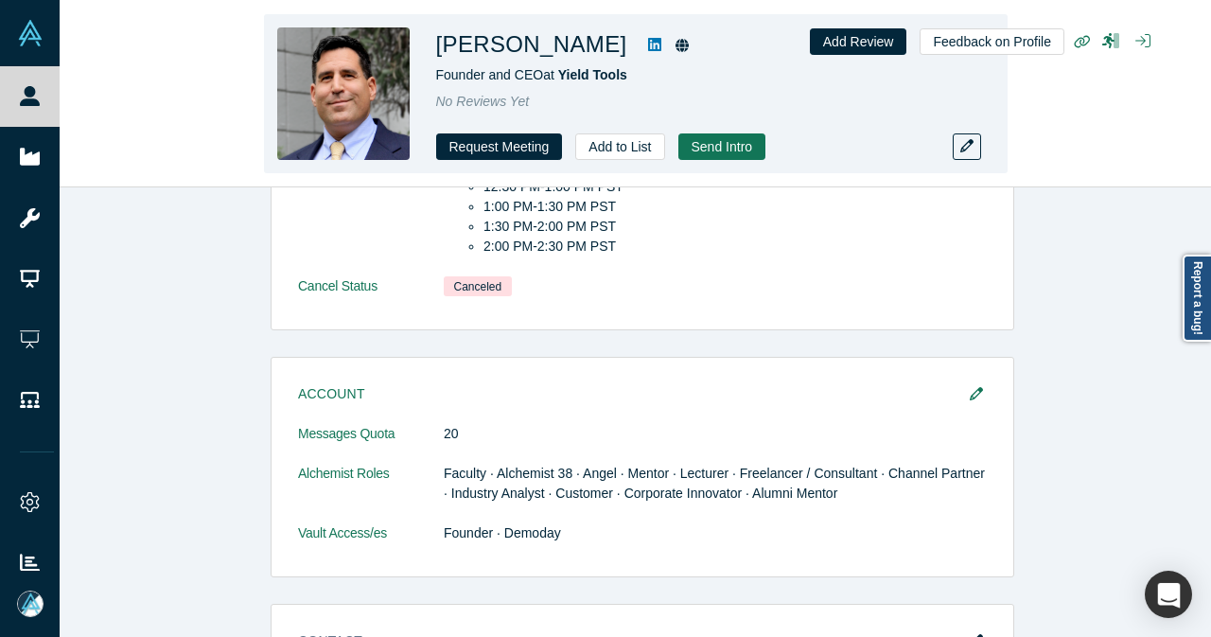
drag, startPoint x: 482, startPoint y: 44, endPoint x: 592, endPoint y: 55, distance: 110.2
click at [592, 55] on h1 "[PERSON_NAME]" at bounding box center [531, 44] width 191 height 34
copy h1 "[PERSON_NAME]"
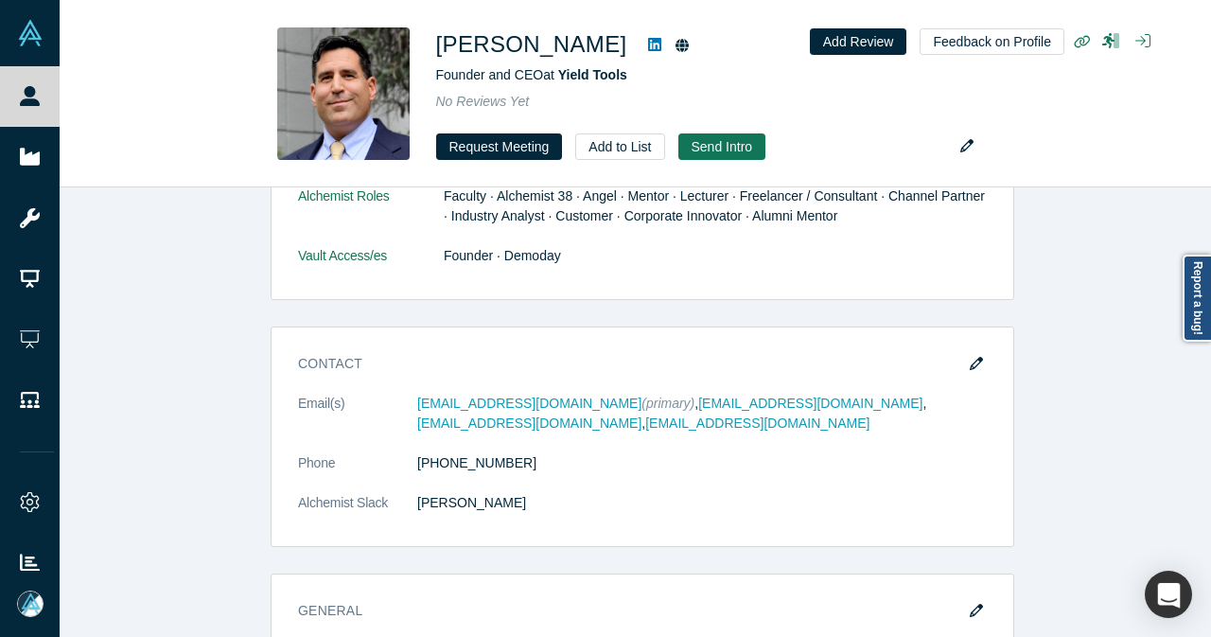
scroll to position [1135, 0]
